Goal: Task Accomplishment & Management: Use online tool/utility

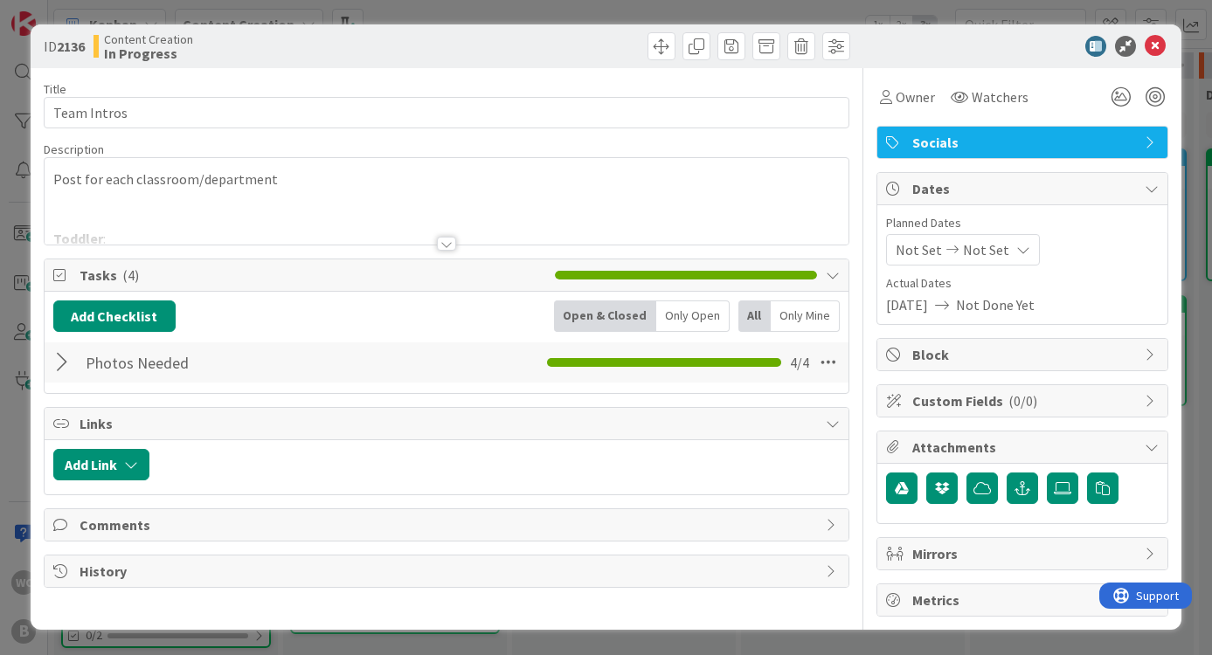
click at [432, 235] on div at bounding box center [447, 222] width 805 height 45
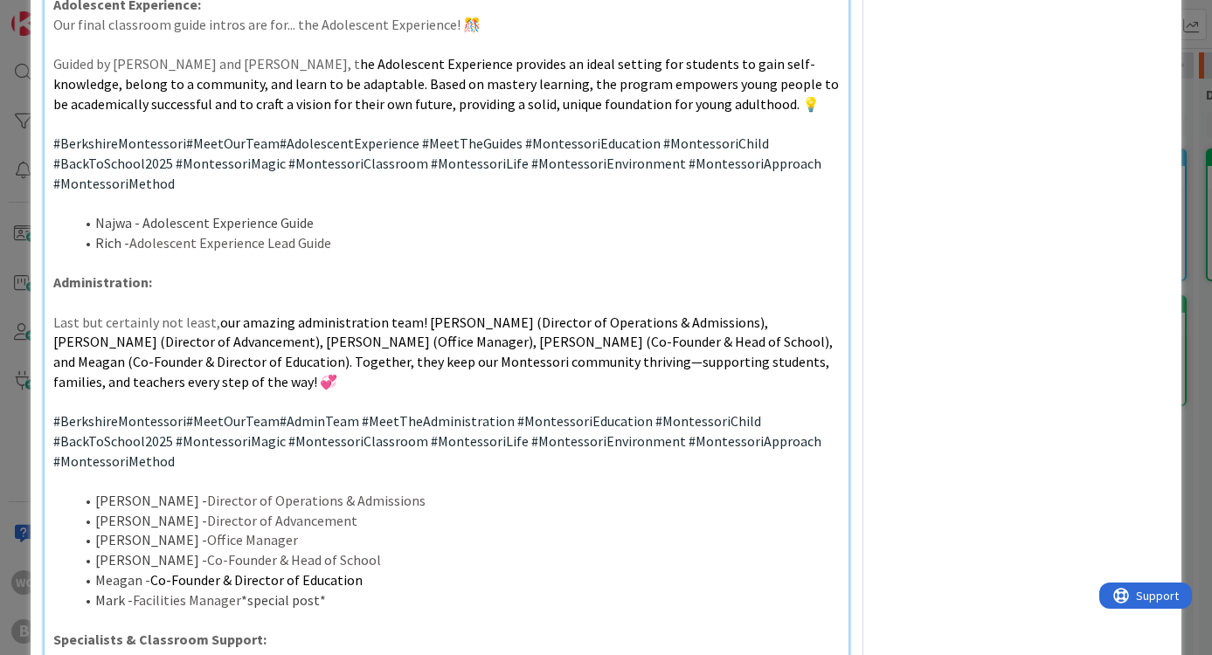
scroll to position [1157, 0]
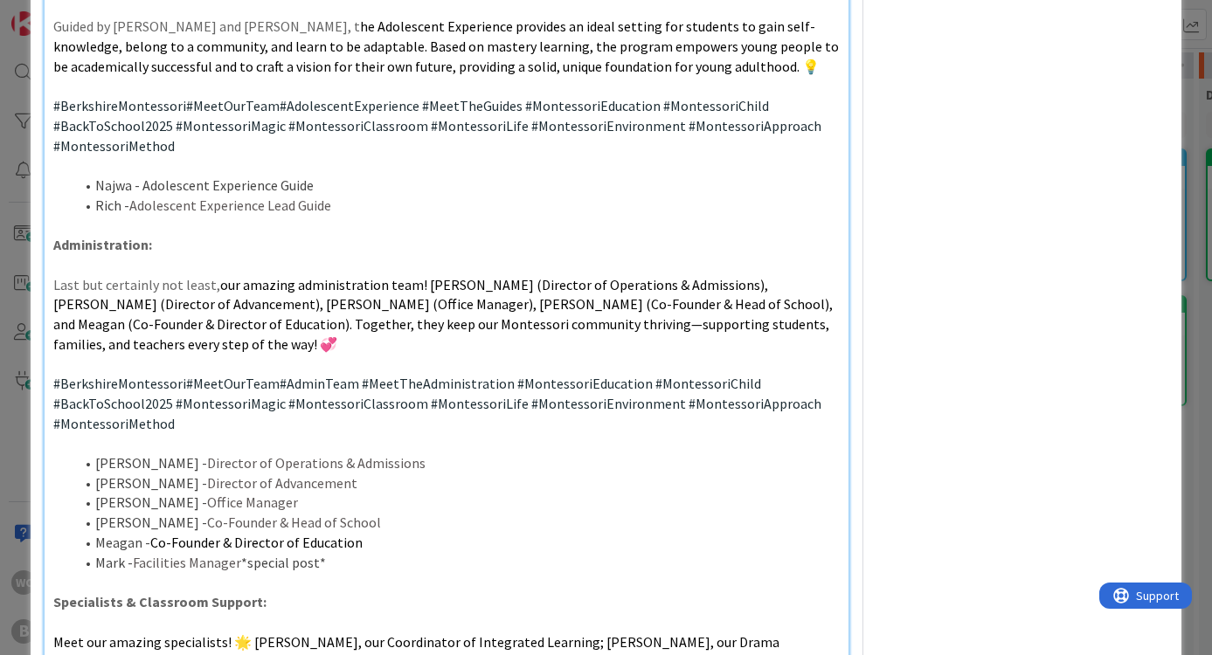
drag, startPoint x: 49, startPoint y: 246, endPoint x: 291, endPoint y: 356, distance: 265.5
copy div "Last but certainly not least, our amazing administration team! [PERSON_NAME] (D…"
click at [517, 354] on p at bounding box center [446, 364] width 787 height 20
click at [1192, 186] on div "ID 2136 Content Creation In Progress Title 11 / 128 Team Intros Description 16,…" at bounding box center [606, 327] width 1212 height 655
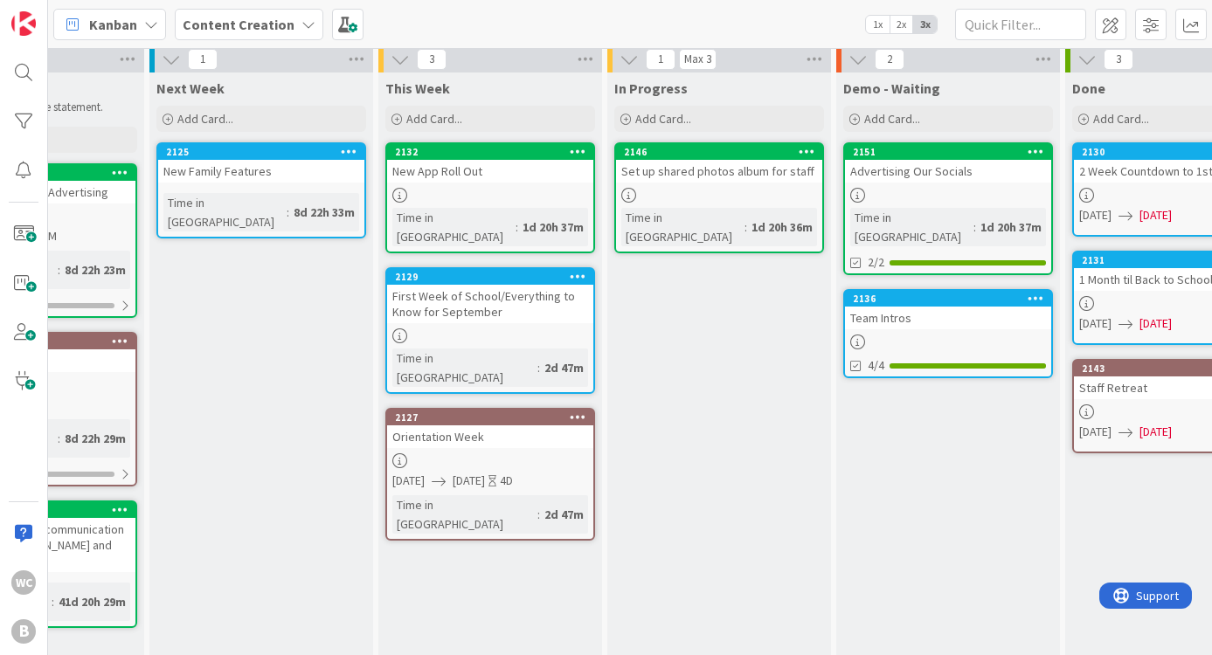
scroll to position [0, 363]
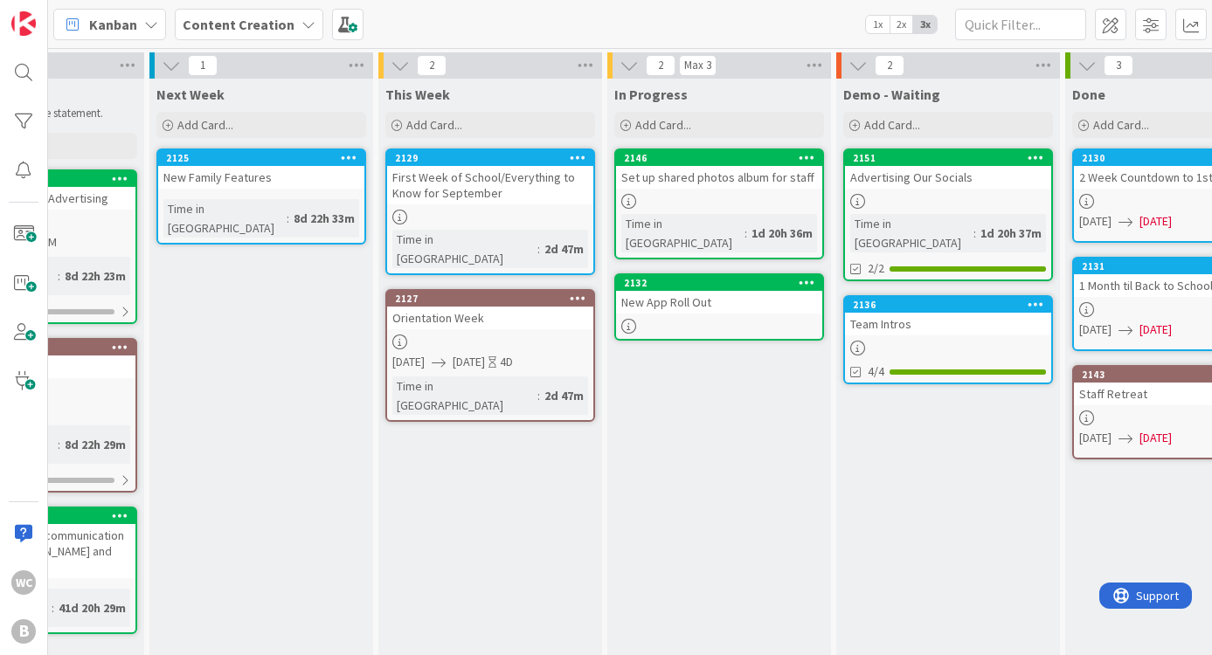
click at [728, 291] on div "New App Roll Out" at bounding box center [719, 302] width 206 height 23
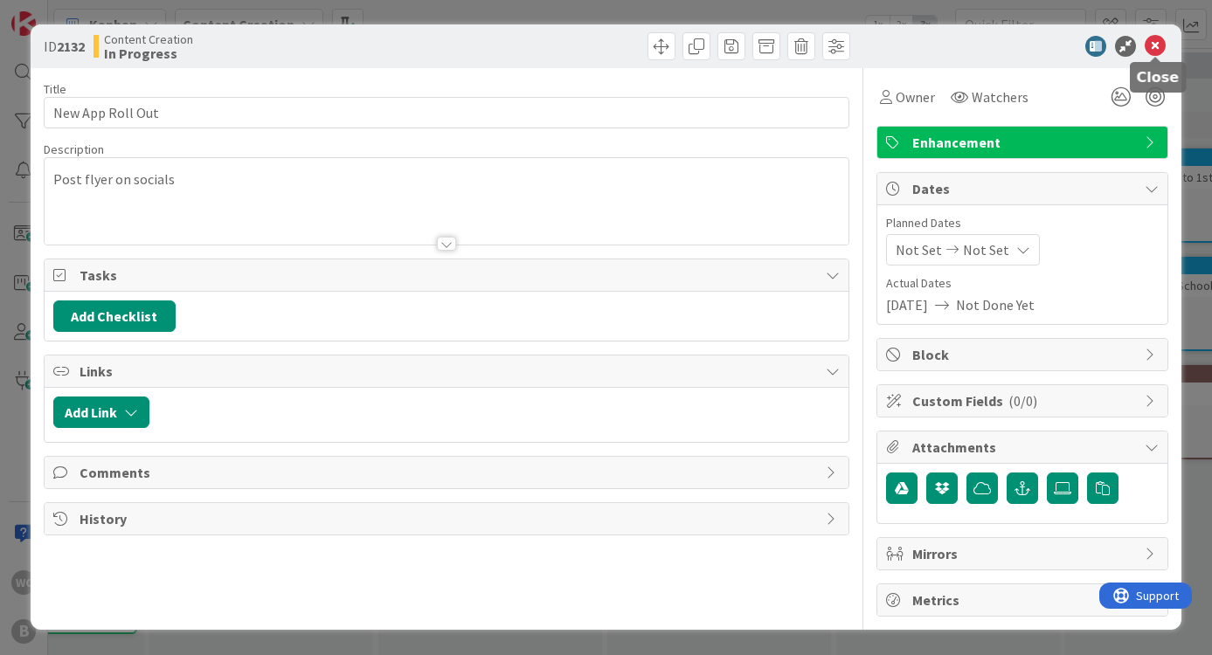
click at [1152, 37] on icon at bounding box center [1155, 46] width 21 height 21
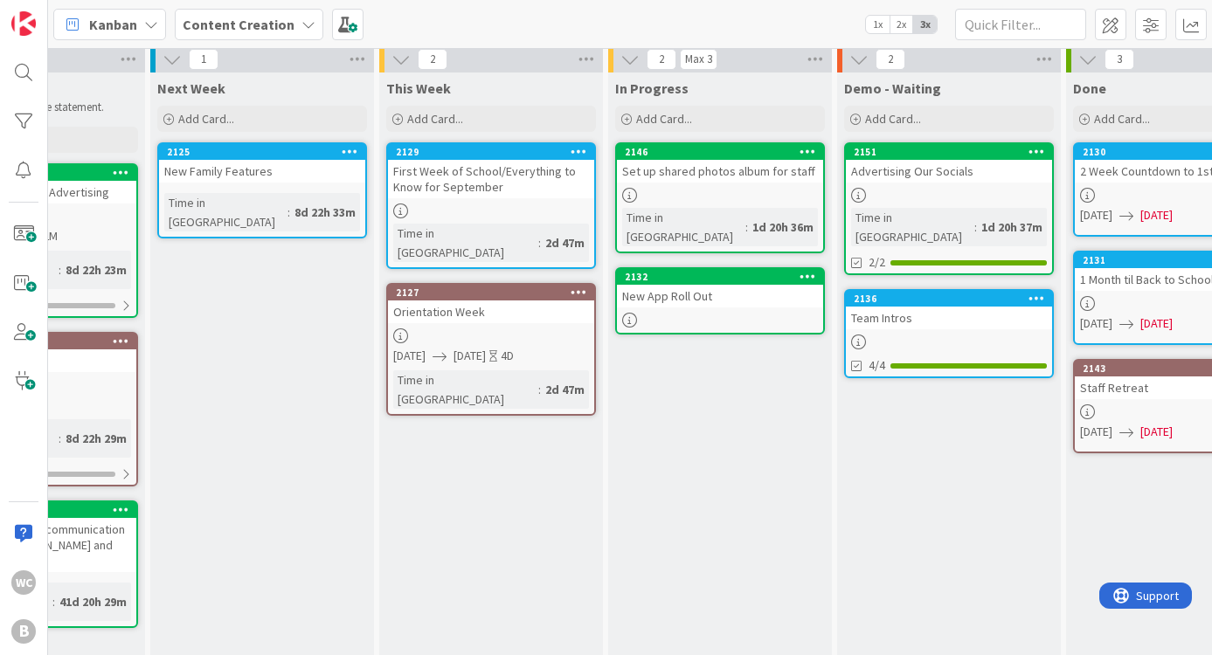
scroll to position [4, 362]
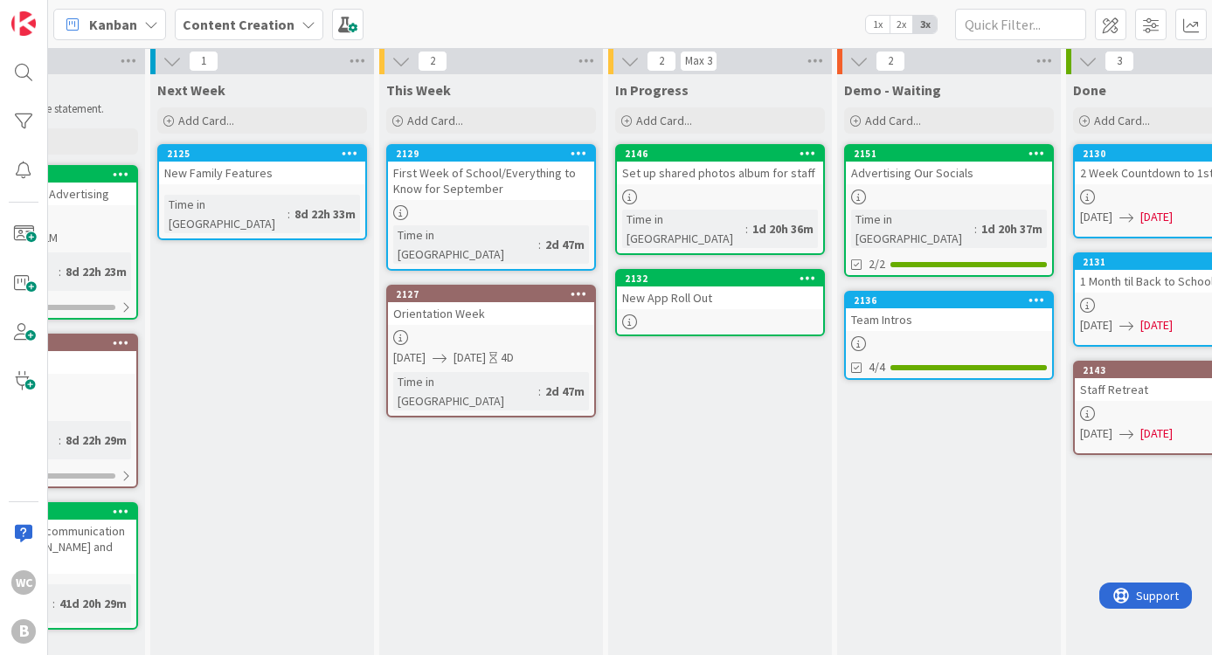
click at [500, 330] on div at bounding box center [491, 337] width 206 height 15
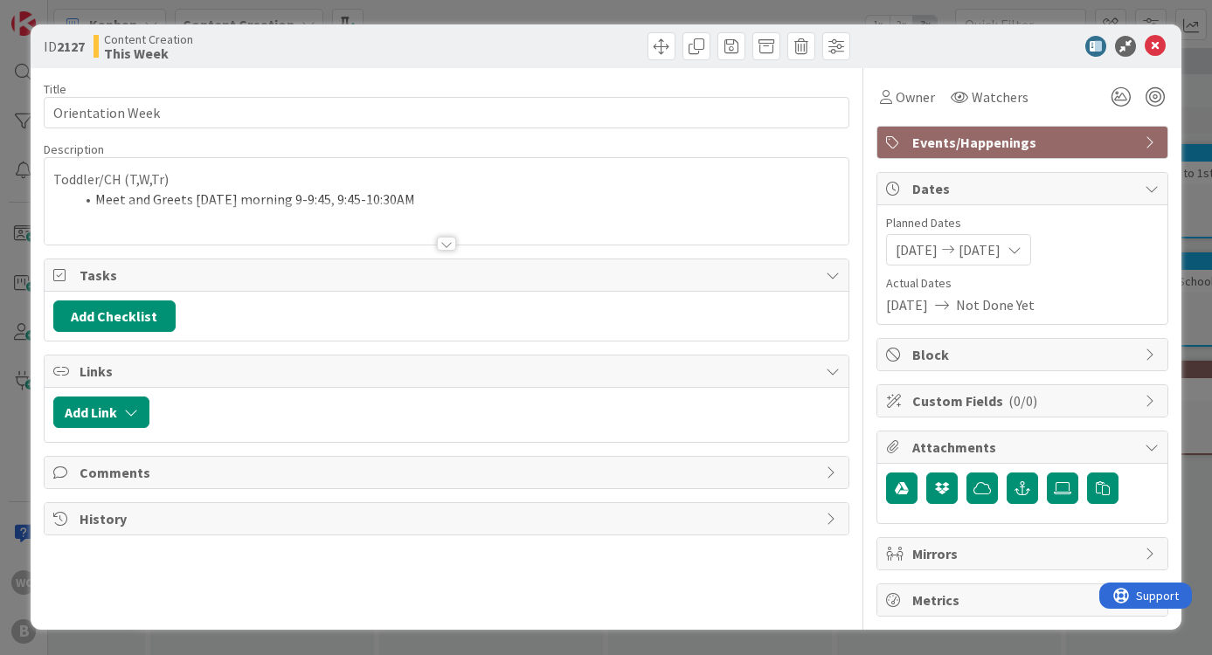
click at [508, 226] on div at bounding box center [447, 222] width 805 height 45
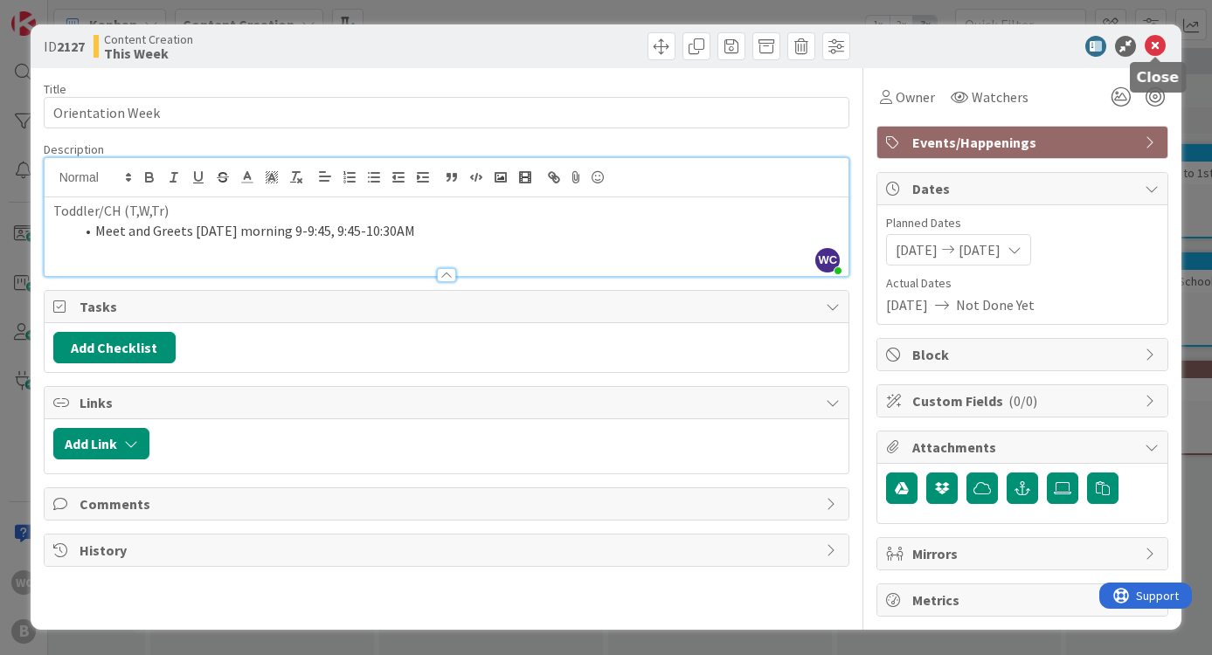
click at [1161, 49] on icon at bounding box center [1155, 46] width 21 height 21
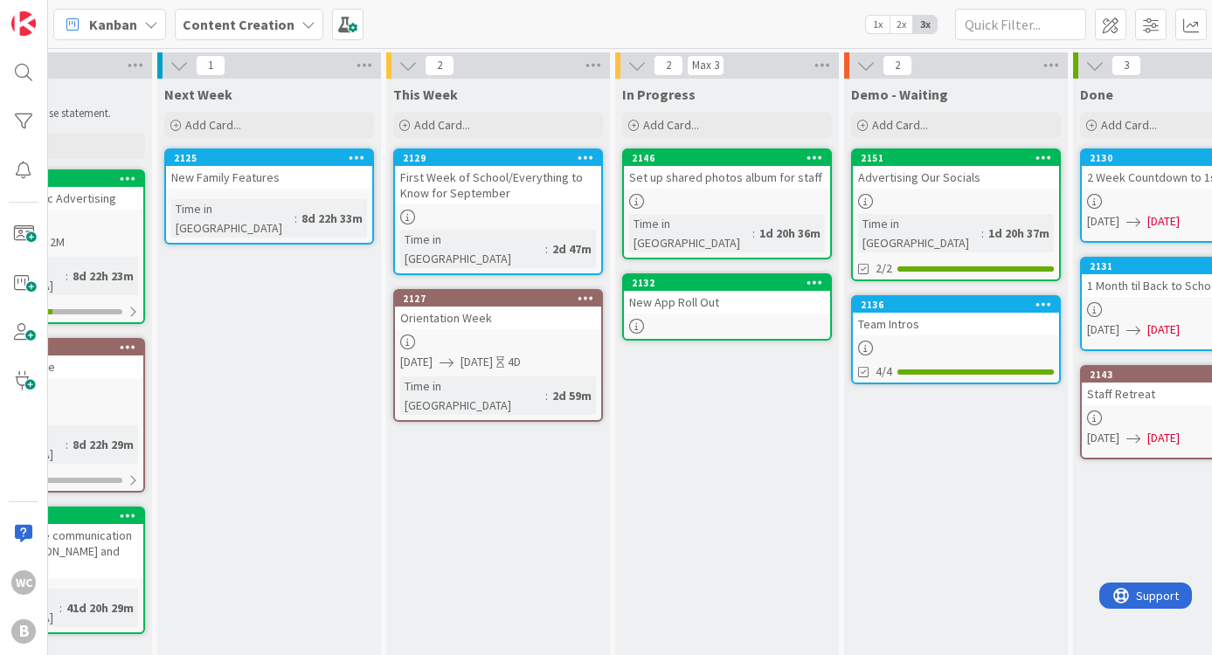
click at [490, 184] on div "First Week of School/Everything to Know for September" at bounding box center [498, 185] width 206 height 38
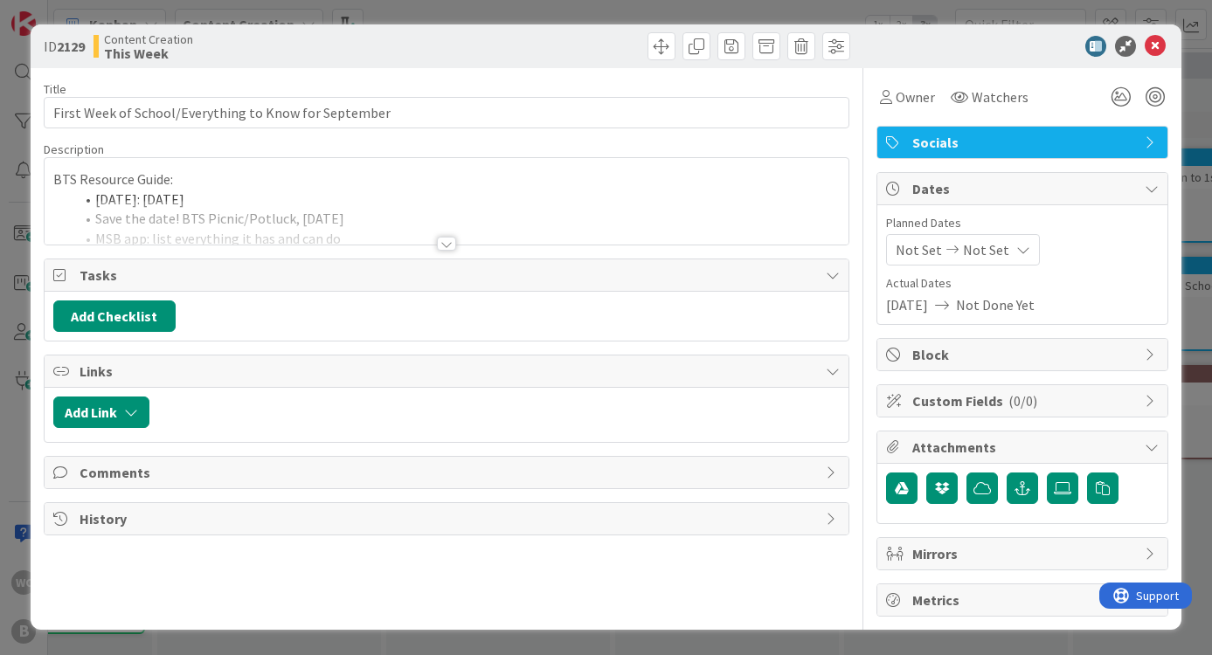
click at [446, 240] on div at bounding box center [446, 244] width 19 height 14
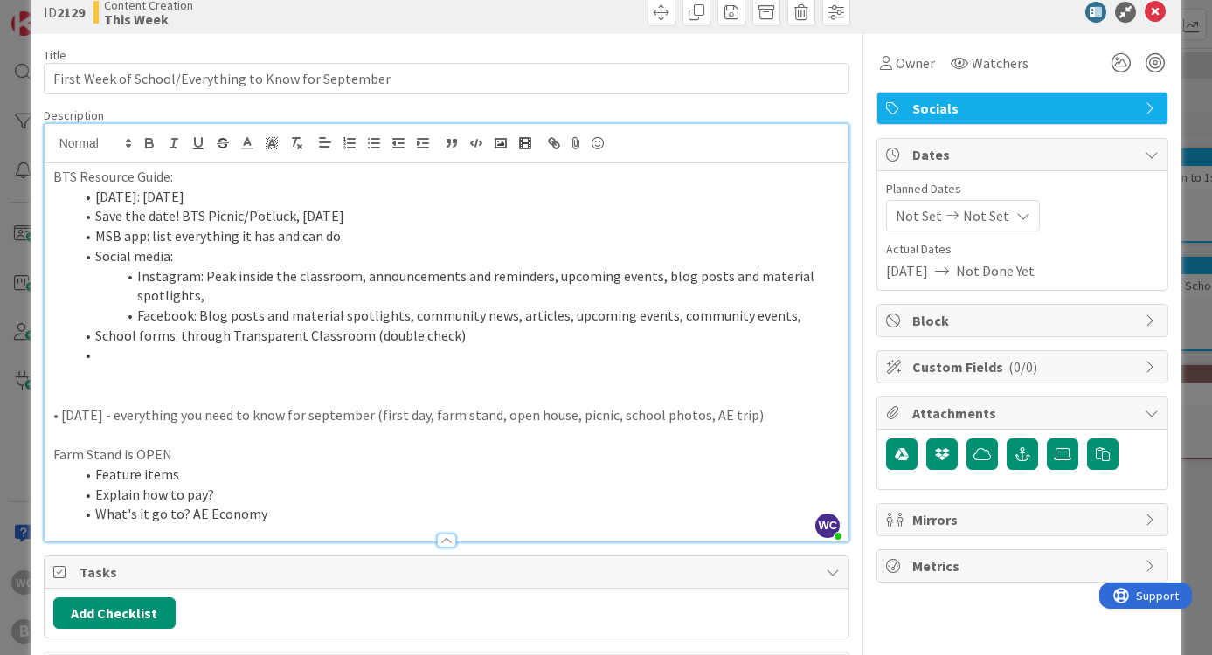
scroll to position [38, 0]
